Goal: Find specific page/section: Find specific page/section

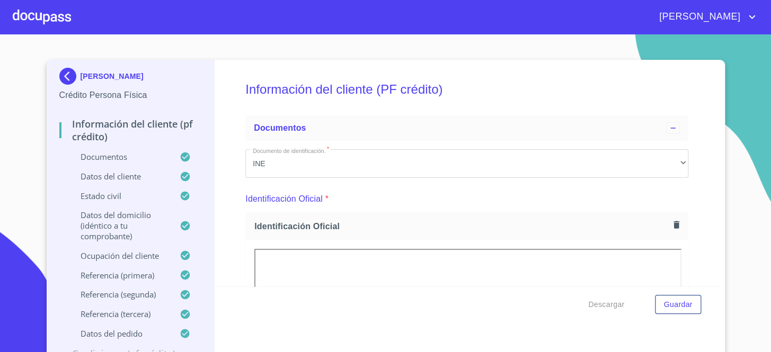
click at [55, 21] on div at bounding box center [42, 17] width 58 height 34
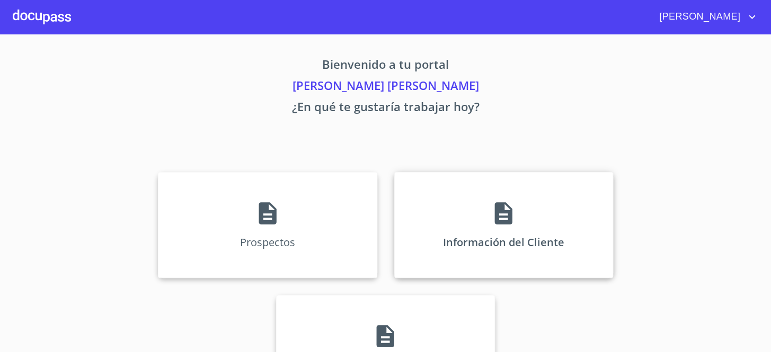
click at [455, 180] on div "Información del Cliente" at bounding box center [503, 225] width 219 height 106
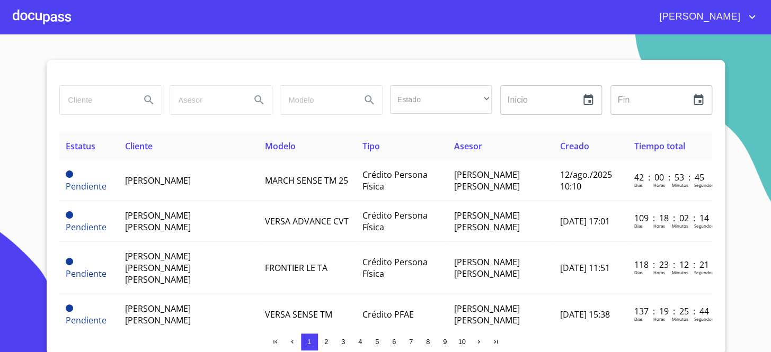
click at [90, 101] on input "search" at bounding box center [96, 100] width 72 height 29
type input "[PERSON_NAME]"
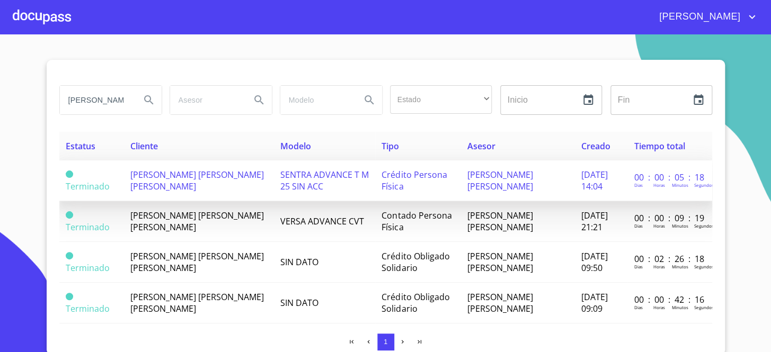
click at [193, 195] on td "[PERSON_NAME] [PERSON_NAME] [PERSON_NAME]" at bounding box center [199, 180] width 150 height 41
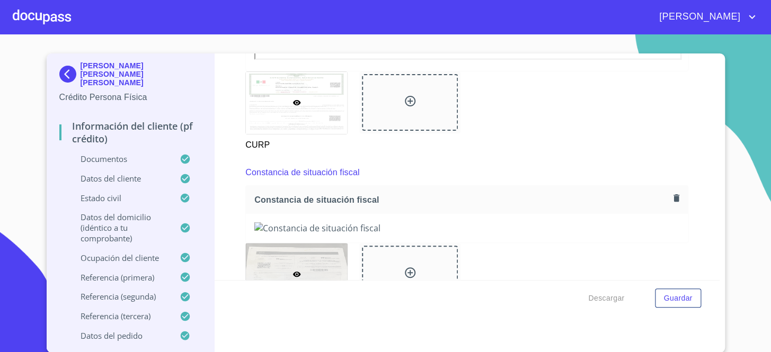
scroll to position [3081, 0]
